Goal: Navigation & Orientation: Go to known website

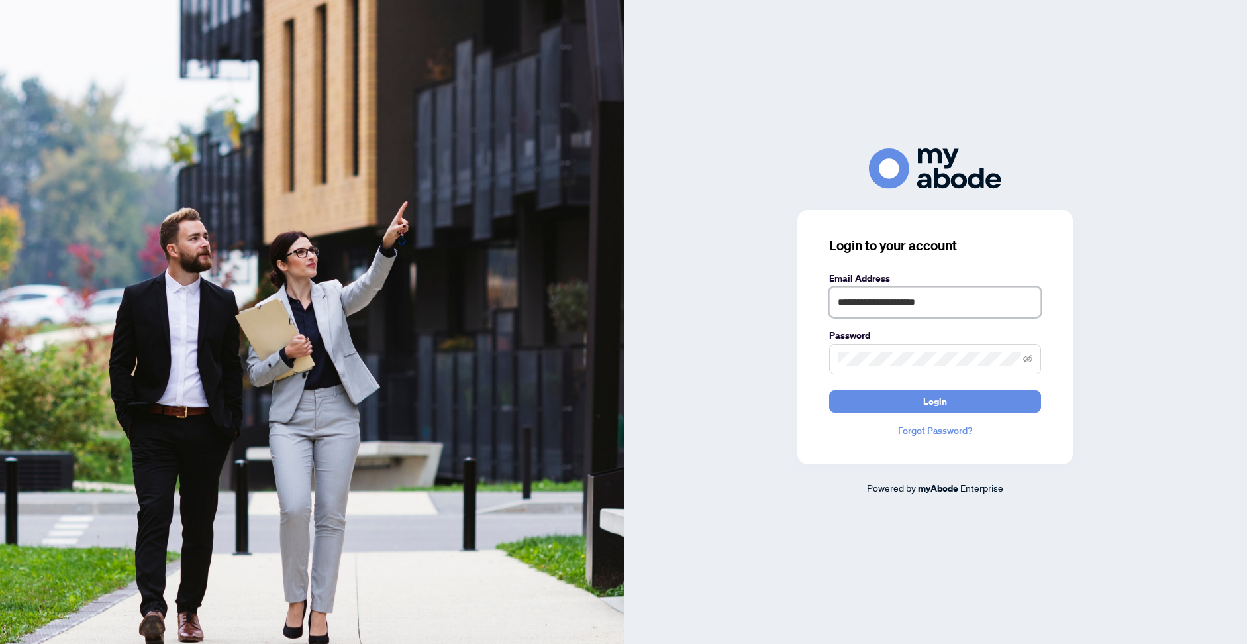
click at [974, 301] on input "**********" at bounding box center [935, 302] width 212 height 30
type input "**********"
click at [968, 407] on button "Login" at bounding box center [935, 401] width 212 height 23
